Goal: Task Accomplishment & Management: Use online tool/utility

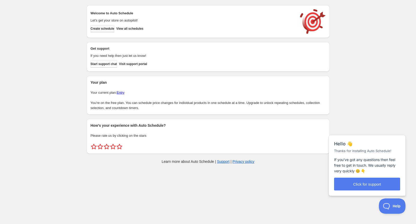
click at [109, 29] on span "Create schedule" at bounding box center [103, 29] width 24 height 4
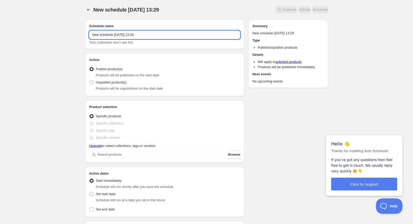
click at [164, 36] on input "New schedule Sep 07 2025 13:29" at bounding box center [164, 35] width 151 height 8
drag, startPoint x: 92, startPoint y: 34, endPoint x: 113, endPoint y: 38, distance: 21.4
click at [113, 38] on input "New schedule Sep 07 2025 13:29" at bounding box center [164, 35] width 151 height 8
click at [122, 35] on input "cinnamonbaby Sep 07 2025 13:29" at bounding box center [164, 35] width 151 height 8
click at [137, 31] on input "cinnamonbaby Sep 07 2025 13:29" at bounding box center [164, 35] width 151 height 8
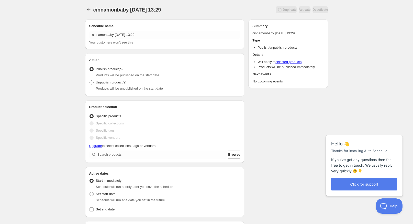
click at [153, 30] on div "Schedule name cinnamonbaby Sep 07 2025 13:29 Your customers won't see this" at bounding box center [164, 34] width 151 height 21
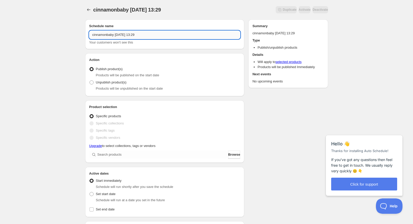
drag, startPoint x: 121, startPoint y: 35, endPoint x: 155, endPoint y: 36, distance: 34.0
click at [155, 36] on input "cinnamonbaby Sep 07 2025 13:29" at bounding box center [164, 35] width 151 height 8
type input "cinnamonbaby 9."
click at [119, 124] on span "Specific collections" at bounding box center [110, 123] width 28 height 4
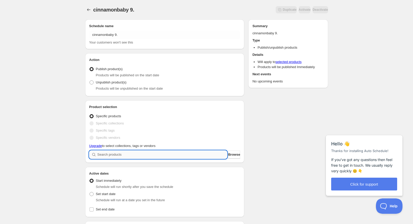
click at [114, 156] on input "search" at bounding box center [162, 154] width 130 height 8
type input "c"
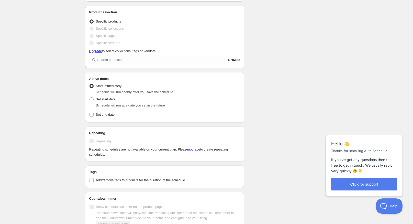
scroll to position [102, 0]
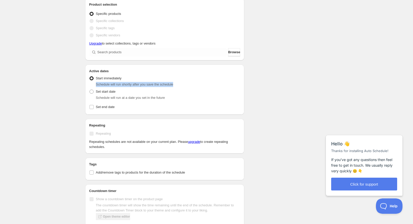
drag, startPoint x: 96, startPoint y: 84, endPoint x: 178, endPoint y: 84, distance: 81.9
click at [178, 84] on div "Schedule will run shortly after you save the schedule" at bounding box center [168, 84] width 145 height 5
click at [205, 84] on div "Schedule will run shortly after you save the schedule" at bounding box center [168, 84] width 145 height 5
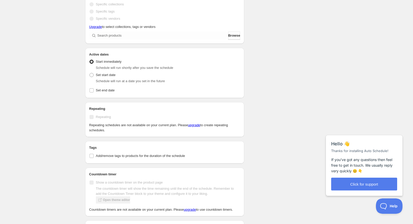
scroll to position [128, 0]
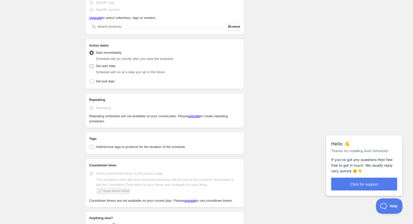
click at [108, 67] on span "Set start date" at bounding box center [106, 66] width 20 height 4
click at [90, 64] on input "Set start date" at bounding box center [90, 64] width 0 height 0
radio input "true"
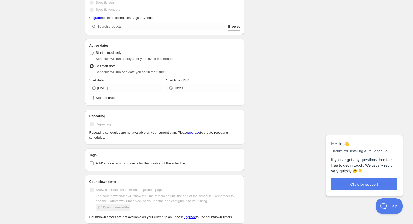
click at [110, 99] on span "Set end date" at bounding box center [105, 98] width 19 height 4
click at [94, 99] on input "Set end date" at bounding box center [92, 98] width 4 height 4
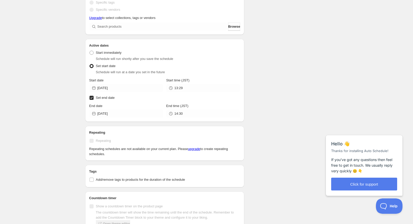
click at [110, 99] on span "Set end date" at bounding box center [105, 98] width 19 height 4
click at [94, 99] on input "Set end date" at bounding box center [92, 98] width 4 height 4
checkbox input "false"
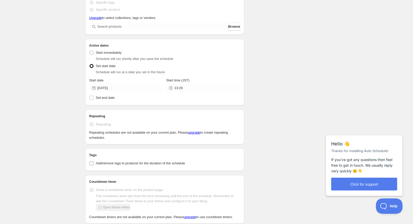
click at [90, 163] on input "Add/remove tags to products for the duration of the schedule" at bounding box center [92, 163] width 4 height 4
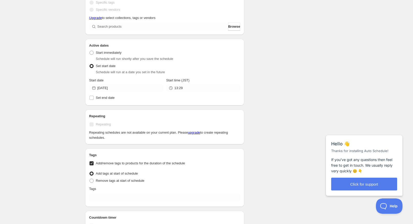
click at [93, 163] on input "Add/remove tags to products for the duration of the schedule" at bounding box center [92, 163] width 4 height 4
checkbox input "false"
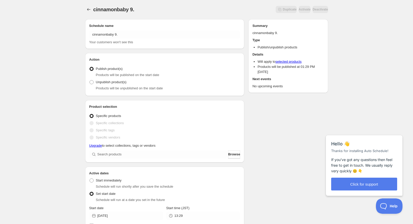
scroll to position [0, 0]
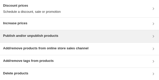
click at [23, 36] on h3 "Publish and/or unpublish products" at bounding box center [30, 35] width 55 height 5
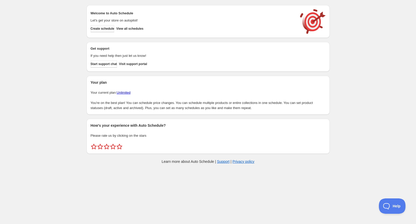
click at [104, 27] on button "Create schedule" at bounding box center [103, 28] width 24 height 7
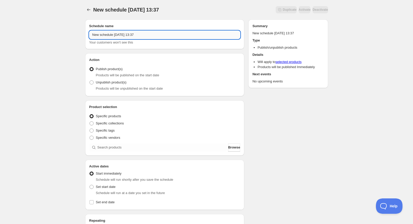
drag, startPoint x: 90, startPoint y: 35, endPoint x: 180, endPoint y: 37, distance: 89.8
click at [180, 37] on input "New schedule [DATE] 13:37" at bounding box center [164, 35] width 151 height 8
type input "cinnamonbaby 9.8 22:00"
click at [51, 51] on div "cinnamonbaby 9.8 22:00. This page is ready cinnamonbaby 9.8 22:00 Duplicate Act…" at bounding box center [206, 195] width 413 height 390
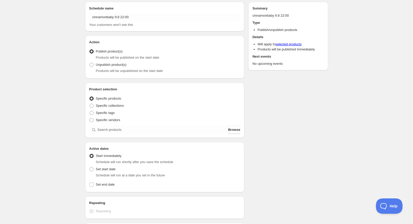
scroll to position [26, 0]
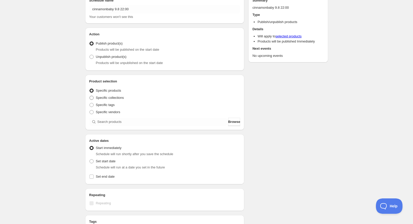
click at [109, 97] on span "Specific collections" at bounding box center [110, 98] width 28 height 4
click at [90, 96] on input "Specific collections" at bounding box center [90, 96] width 0 height 0
radio input "true"
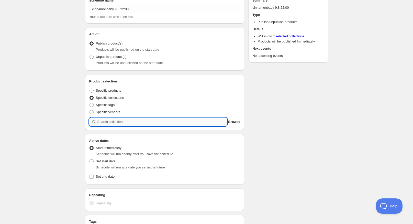
click at [121, 122] on input "search" at bounding box center [162, 122] width 130 height 8
type input "c"
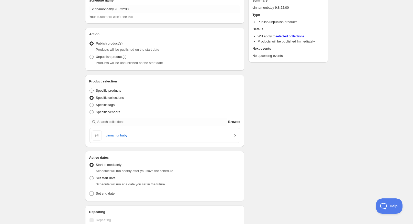
click at [235, 135] on icon "button" at bounding box center [235, 135] width 2 height 2
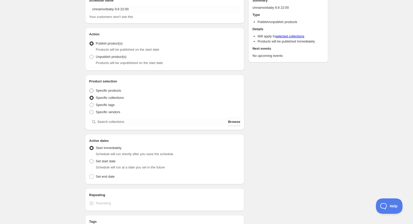
click at [107, 91] on span "Specific products" at bounding box center [108, 91] width 25 height 4
click at [90, 89] on input "Specific products" at bounding box center [90, 89] width 0 height 0
radio input "true"
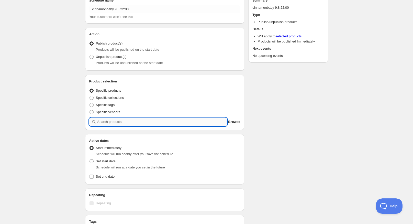
click at [113, 121] on input "search" at bounding box center [162, 122] width 130 height 8
type input "c"
click at [126, 124] on input "search" at bounding box center [162, 122] width 130 height 8
click at [108, 97] on span "Specific collections" at bounding box center [110, 98] width 28 height 4
click at [90, 96] on input "Specific collections" at bounding box center [90, 96] width 0 height 0
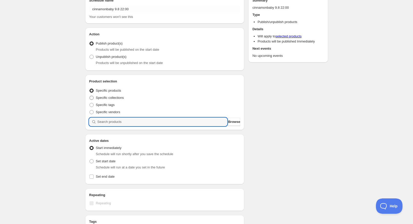
radio input "true"
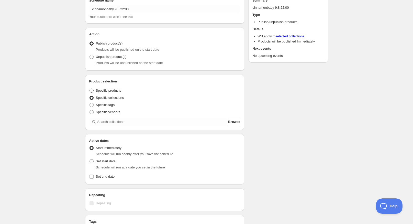
click at [109, 92] on span "Specific products" at bounding box center [108, 91] width 25 height 4
click at [90, 89] on input "Specific products" at bounding box center [90, 89] width 0 height 0
radio input "true"
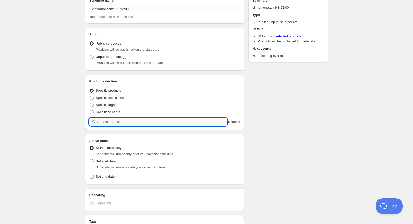
click at [112, 118] on input "search" at bounding box center [162, 122] width 130 height 8
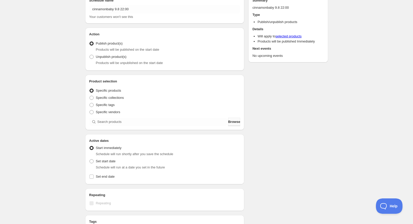
click at [234, 121] on span "Browse" at bounding box center [234, 121] width 12 height 5
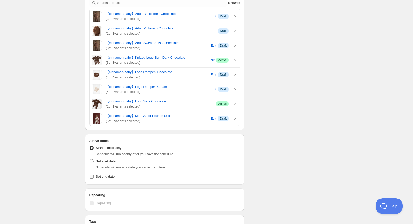
scroll to position [154, 0]
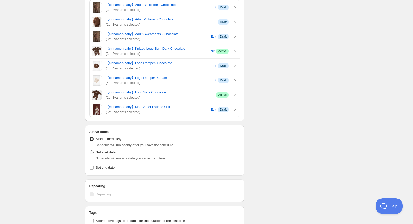
click at [104, 154] on span "Set start date" at bounding box center [106, 152] width 20 height 4
click at [90, 150] on input "Set start date" at bounding box center [90, 150] width 0 height 0
radio input "true"
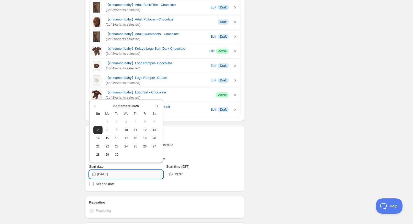
click at [123, 176] on input "[DATE]" at bounding box center [130, 174] width 66 height 8
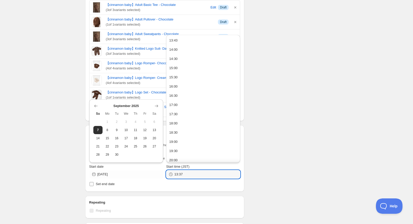
drag, startPoint x: 196, startPoint y: 177, endPoint x: 163, endPoint y: 181, distance: 33.0
click at [163, 181] on div "Active Date Type Start immediately Schedule will run shortly after you save the…" at bounding box center [164, 160] width 151 height 53
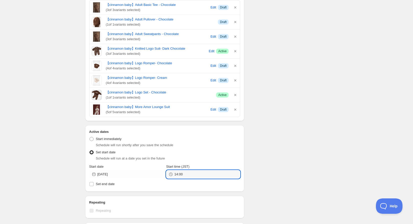
type input "14:00"
click at [313, 163] on div "Schedule name cinnamonbaby 9.8 22:00 Your customers won't see this Action Actio…" at bounding box center [204, 112] width 247 height 500
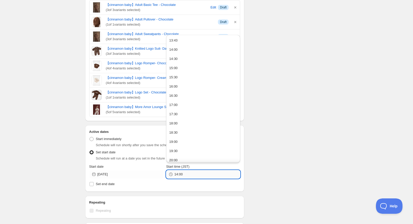
click at [220, 172] on input "14:00" at bounding box center [207, 174] width 66 height 8
click at [186, 52] on button "14:00" at bounding box center [203, 50] width 71 height 8
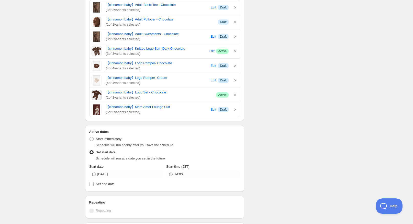
click at [314, 159] on div "Schedule name cinnamonbaby 9.8 22:00 Your customers won't see this Action Actio…" at bounding box center [204, 112] width 247 height 500
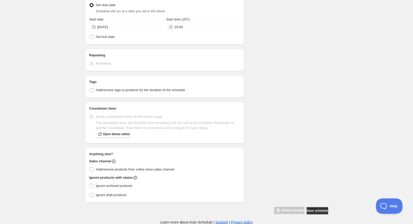
scroll to position [301, 0]
click at [316, 207] on button "Save schedule" at bounding box center [317, 210] width 21 height 7
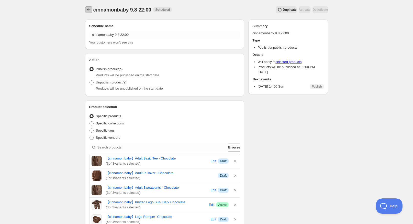
click at [86, 11] on icon "Schedules" at bounding box center [88, 9] width 5 height 5
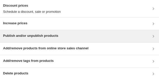
click at [12, 16] on h3 "Publish and/or unpublish products" at bounding box center [30, 35] width 55 height 5
